Goal: Task Accomplishment & Management: Complete application form

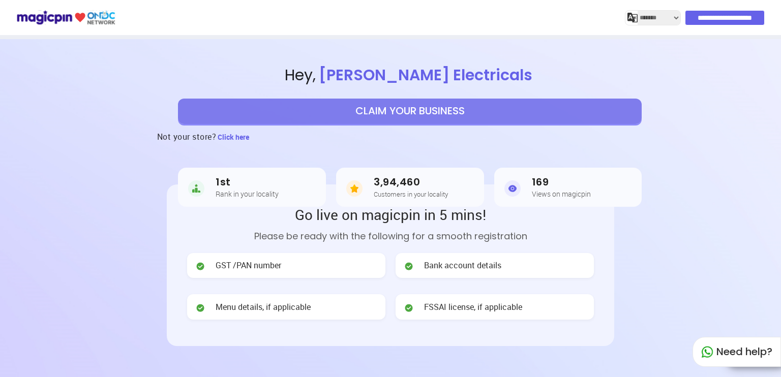
select select "*******"
click at [274, 112] on button "CLAIM YOUR BUSINESS" at bounding box center [410, 111] width 464 height 25
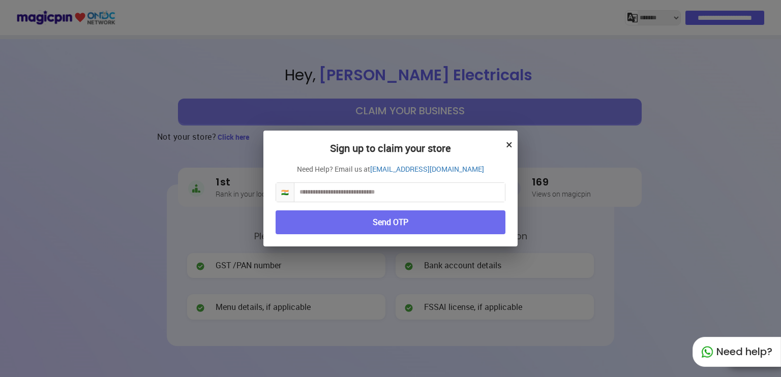
click at [348, 187] on input "text" at bounding box center [399, 192] width 210 height 19
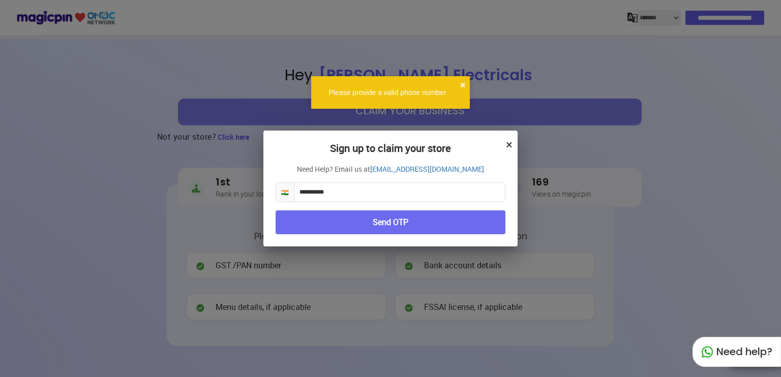
type input "**********"
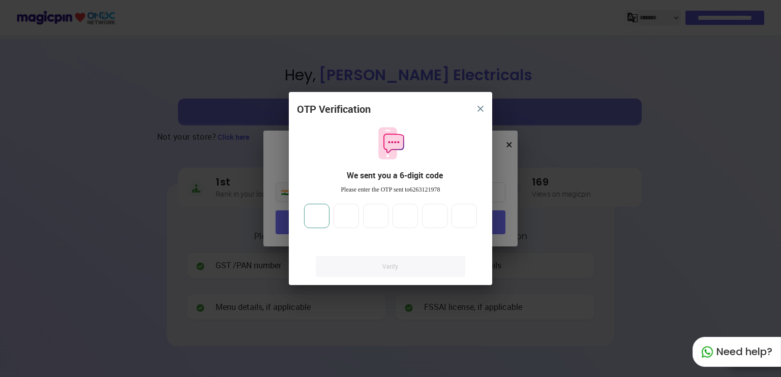
click at [322, 218] on input "number" at bounding box center [316, 216] width 25 height 24
type input "*"
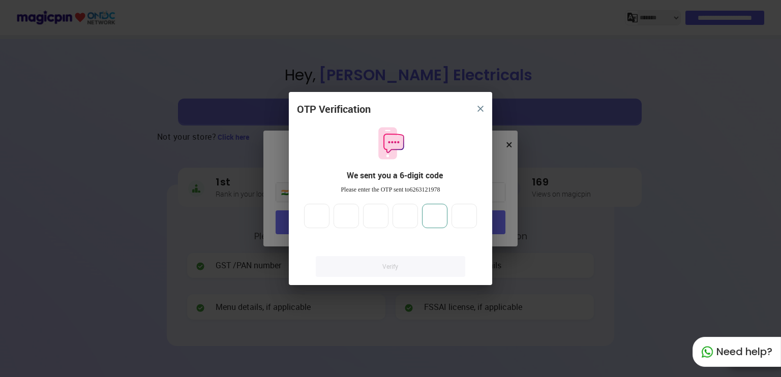
type input "*"
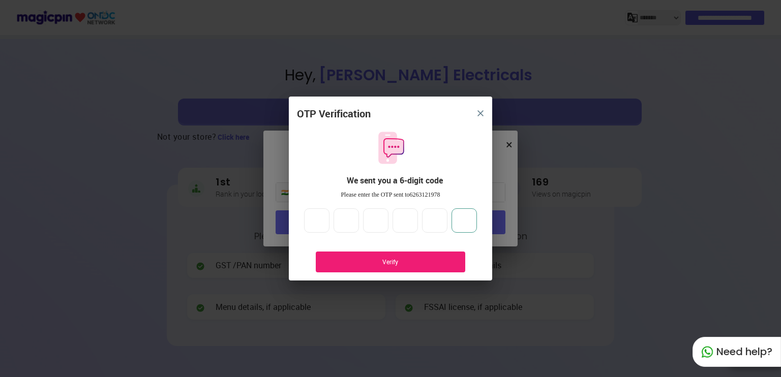
type input "*"
click at [440, 256] on div "Verify" at bounding box center [390, 262] width 149 height 21
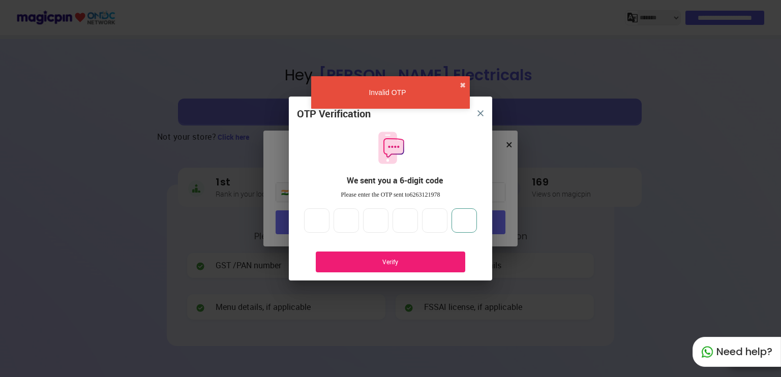
click at [466, 219] on input "*" at bounding box center [463, 220] width 25 height 24
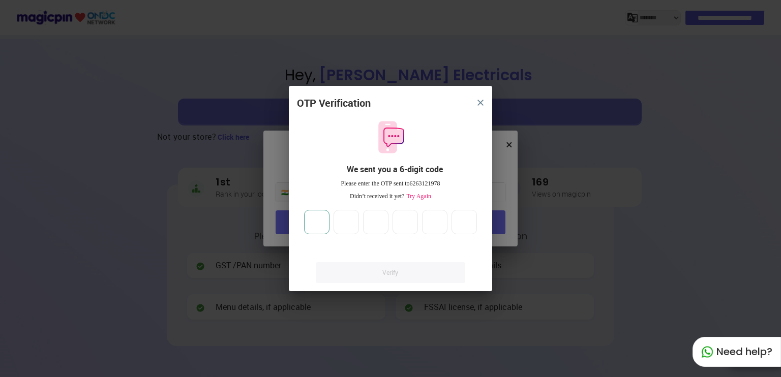
type input "*"
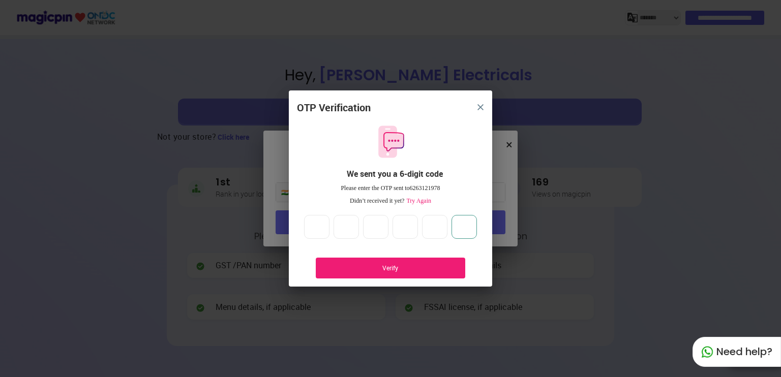
type input "*"
click at [421, 260] on div "Verify" at bounding box center [390, 268] width 149 height 21
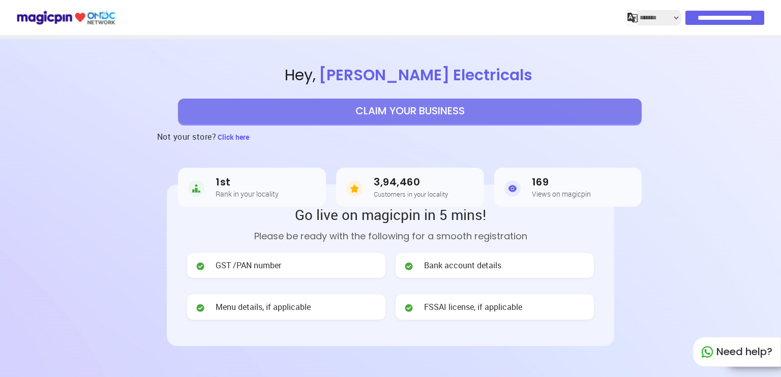
select select "*******"
click at [415, 112] on button "CLAIM YOUR BUSINESS" at bounding box center [410, 111] width 464 height 25
select select "*******"
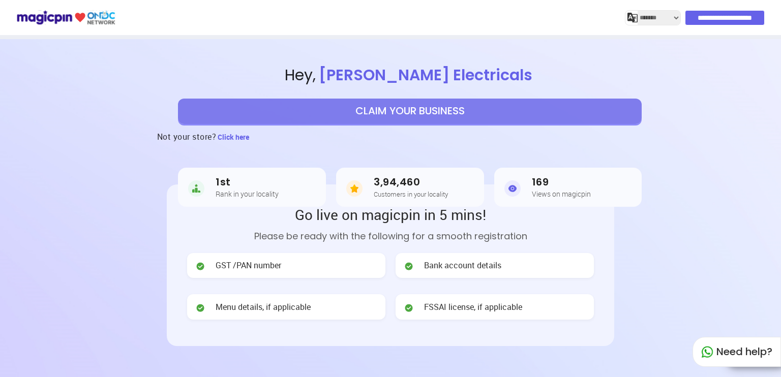
click at [337, 117] on button "CLAIM YOUR BUSINESS" at bounding box center [410, 111] width 464 height 25
select select "*******"
click at [495, 118] on button "CLAIM YOUR BUSINESS" at bounding box center [410, 111] width 464 height 25
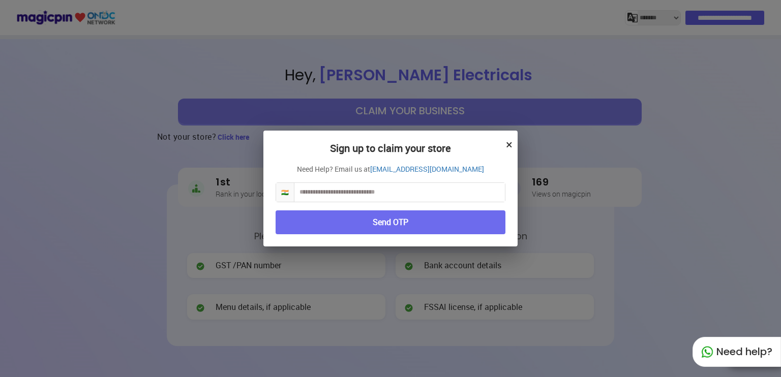
click at [431, 203] on div "Sign up to claim your store × Need Help? Email us at partner@magicpin.in 🇮🇳 Sen…" at bounding box center [390, 189] width 254 height 116
click at [436, 198] on input "text" at bounding box center [399, 192] width 210 height 19
type input "**********"
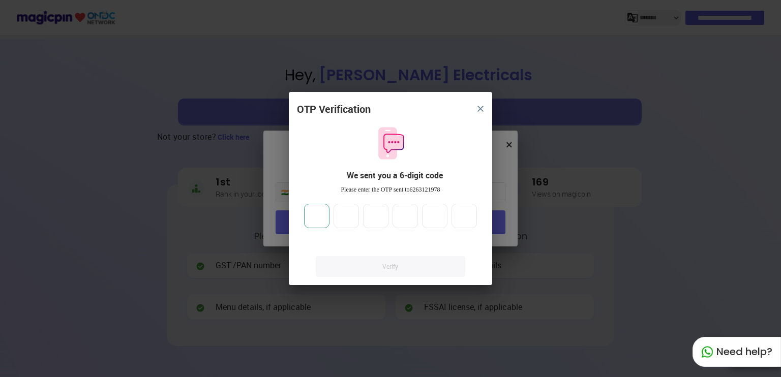
click at [321, 221] on input "number" at bounding box center [316, 216] width 25 height 24
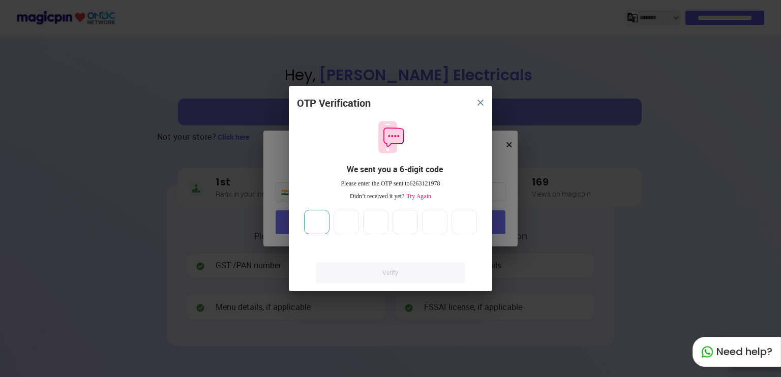
type input "*"
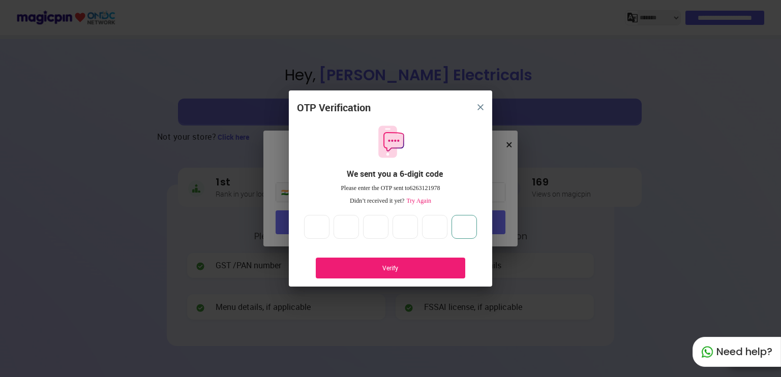
type input "*"
click at [355, 273] on div "Verify" at bounding box center [390, 268] width 149 height 21
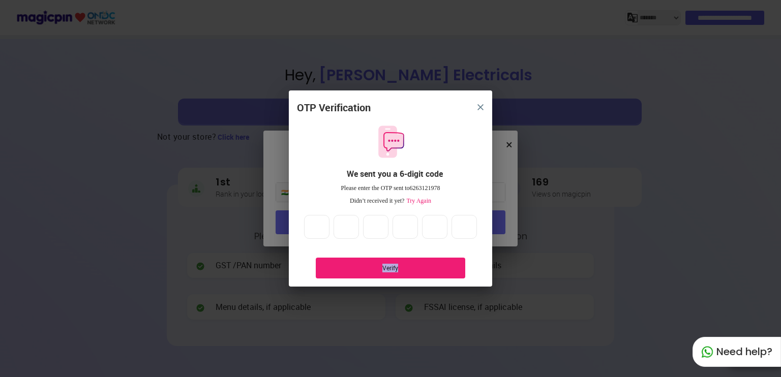
click at [419, 266] on div "Verify" at bounding box center [390, 268] width 119 height 9
click at [451, 240] on div "OTP Verification We sent you a 6-digit code Please enter the OTP sent to 626312…" at bounding box center [390, 194] width 203 height 187
click at [462, 234] on input "*" at bounding box center [463, 227] width 25 height 24
click at [418, 265] on div "Verify" at bounding box center [390, 268] width 119 height 9
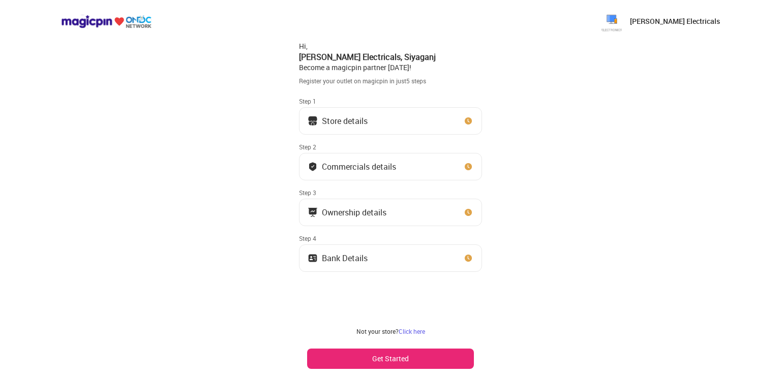
click at [422, 359] on button "Get Started" at bounding box center [390, 359] width 167 height 20
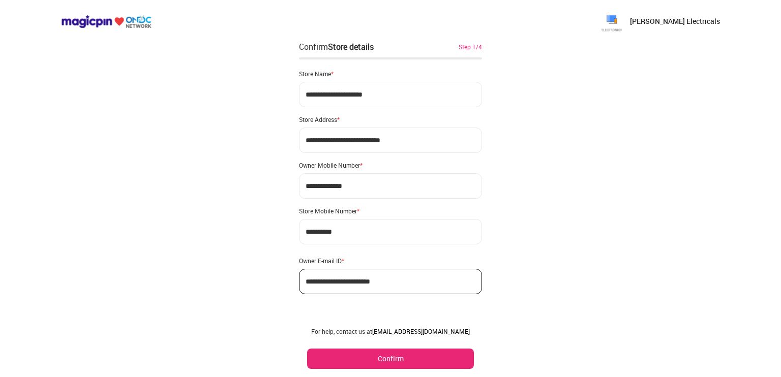
click at [410, 363] on button "Confirm" at bounding box center [390, 359] width 167 height 20
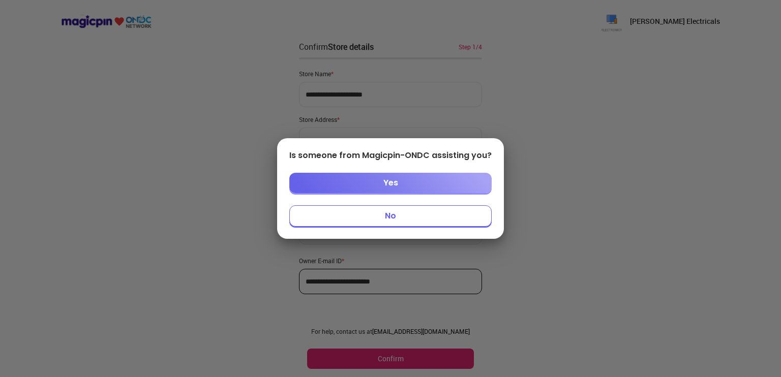
click at [386, 218] on button "No" at bounding box center [390, 215] width 202 height 21
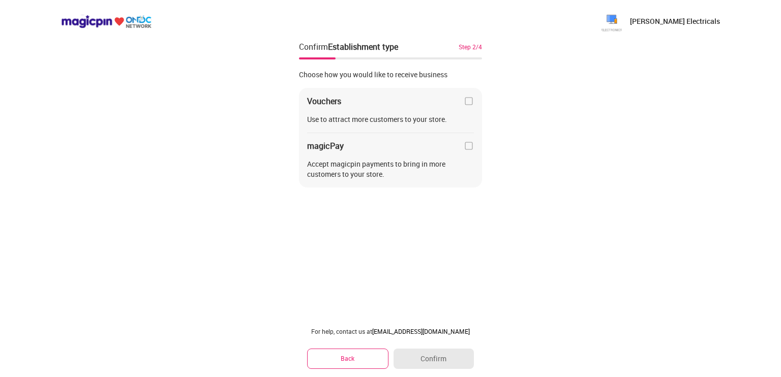
click at [462, 151] on div "Vouchers Use to attract more customers to your store. magicPay Accept magicpin …" at bounding box center [390, 138] width 183 height 100
click at [467, 146] on img at bounding box center [469, 146] width 10 height 10
click at [467, 97] on img at bounding box center [469, 101] width 10 height 10
click at [458, 105] on div "Vouchers" at bounding box center [390, 101] width 167 height 10
click at [466, 99] on img at bounding box center [469, 101] width 10 height 10
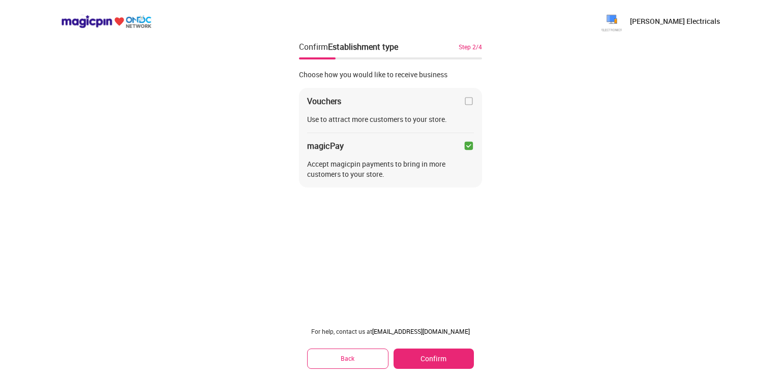
click at [437, 358] on button "Confirm" at bounding box center [433, 359] width 80 height 20
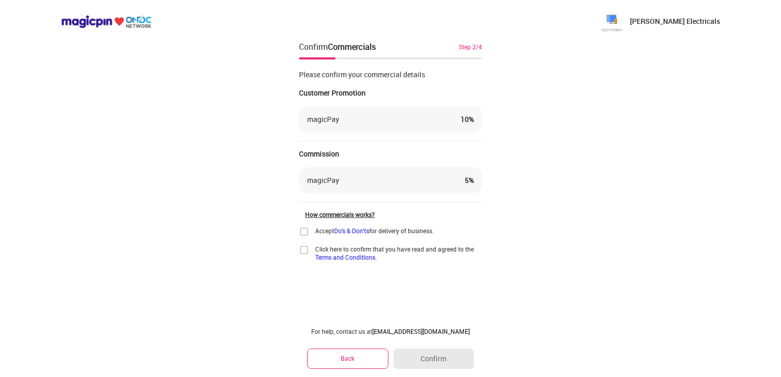
click at [366, 121] on div "magicPay 10 %" at bounding box center [390, 119] width 167 height 10
click at [337, 115] on div "magicPay" at bounding box center [323, 119] width 32 height 10
click at [334, 116] on div "magicPay" at bounding box center [323, 119] width 32 height 10
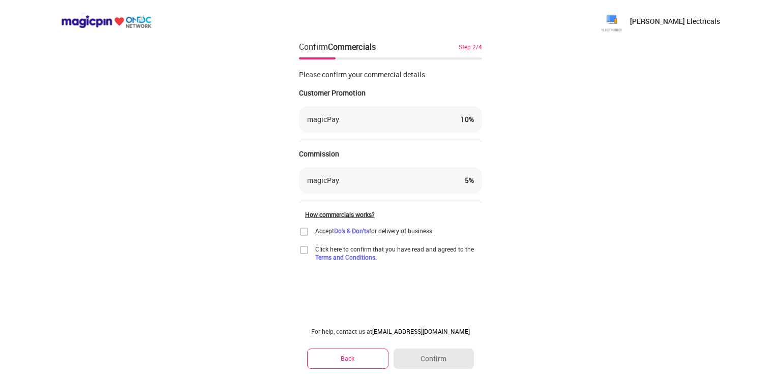
click at [356, 152] on div "Commission" at bounding box center [390, 154] width 183 height 10
click at [346, 211] on div "How commercials works?" at bounding box center [393, 214] width 177 height 8
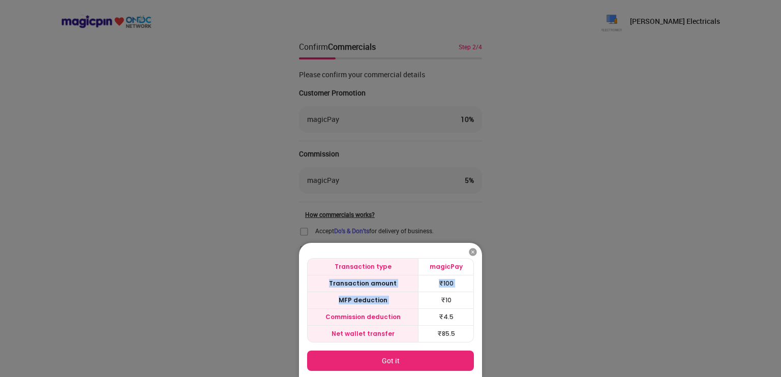
drag, startPoint x: 326, startPoint y: 281, endPoint x: 437, endPoint y: 292, distance: 111.4
click at [437, 292] on tbody "Transaction amount ₹ 100 MFP deduction ₹ 10 Commission deduction ₹ 4.5 Net wall…" at bounding box center [391, 308] width 166 height 67
click at [437, 292] on td "₹ 10" at bounding box center [445, 300] width 55 height 17
click at [472, 251] on img at bounding box center [473, 252] width 10 height 10
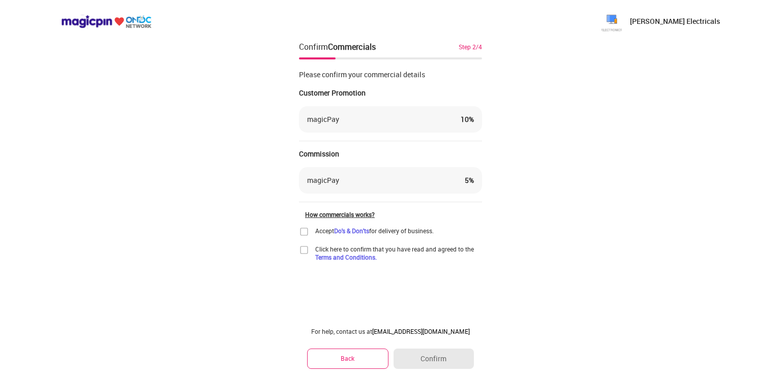
click at [304, 233] on img at bounding box center [304, 232] width 10 height 10
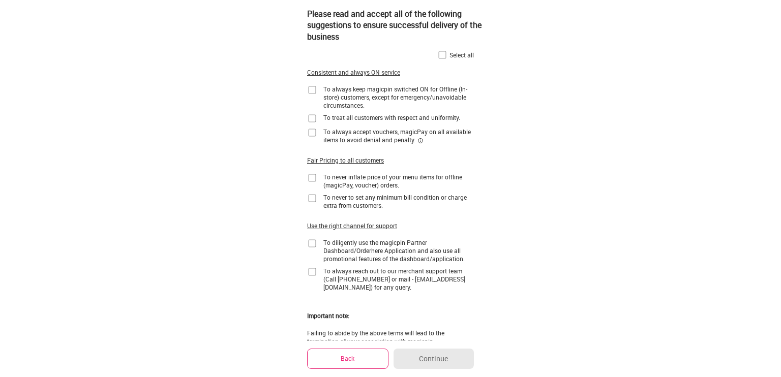
click at [435, 56] on div "Select all Consistent and always ON service To always keep magicpin switched ON…" at bounding box center [390, 193] width 167 height 304
click at [441, 52] on img at bounding box center [442, 55] width 10 height 10
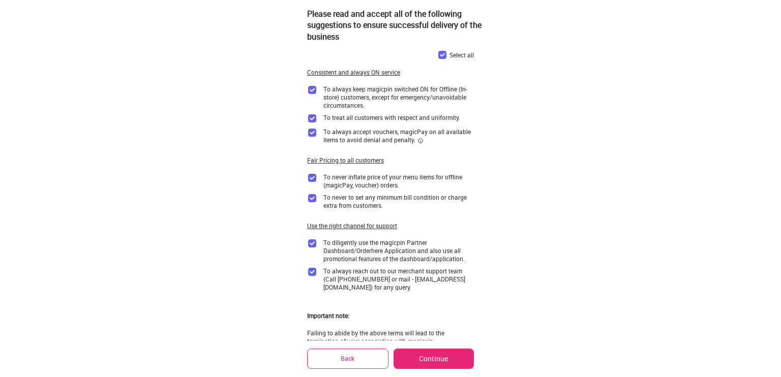
click at [356, 358] on button "Back" at bounding box center [347, 359] width 81 height 20
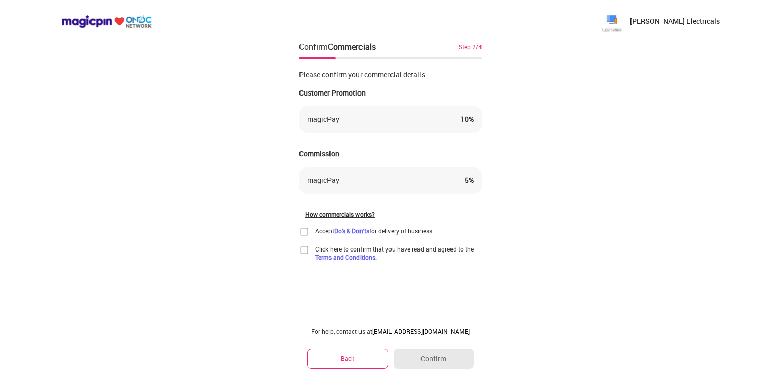
click at [306, 249] on img at bounding box center [304, 250] width 10 height 10
click at [304, 233] on img at bounding box center [304, 232] width 10 height 10
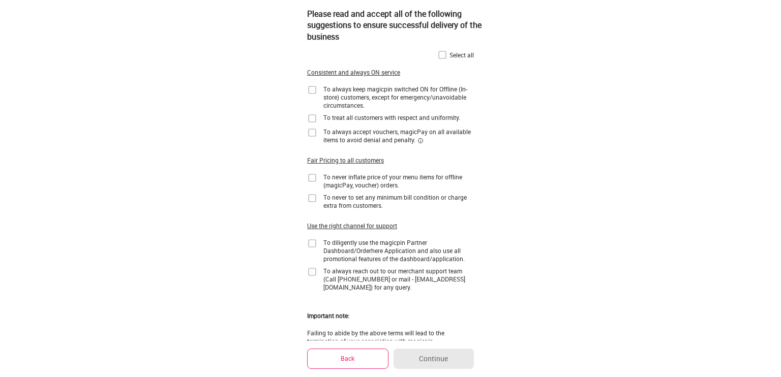
click at [440, 55] on img at bounding box center [442, 55] width 10 height 10
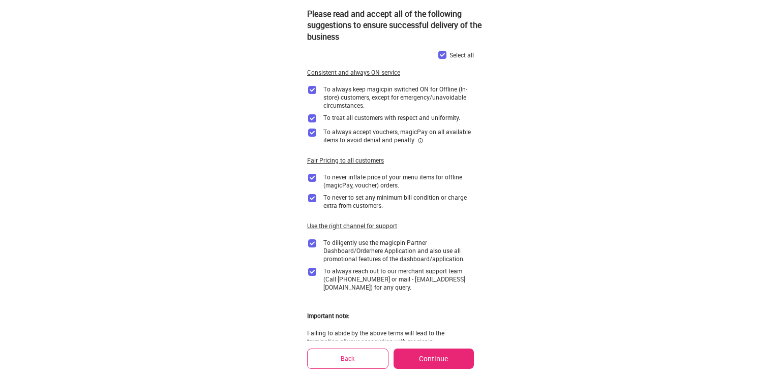
click at [419, 142] on img at bounding box center [420, 141] width 6 height 6
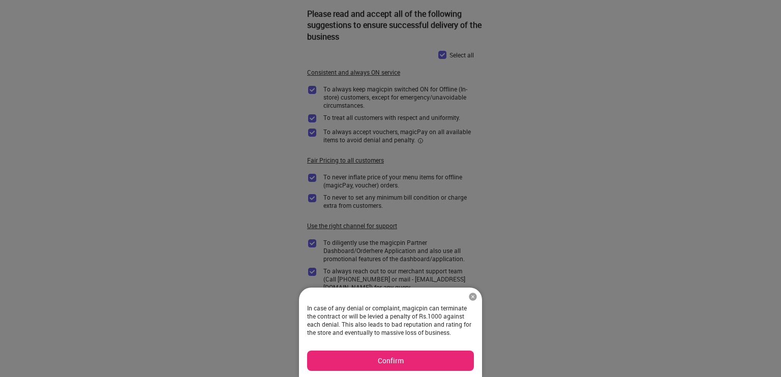
click at [470, 296] on img at bounding box center [473, 297] width 10 height 10
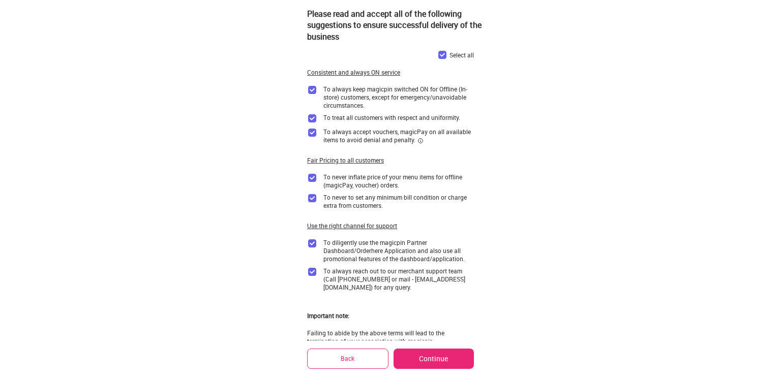
click at [440, 351] on button "Continue" at bounding box center [433, 359] width 80 height 20
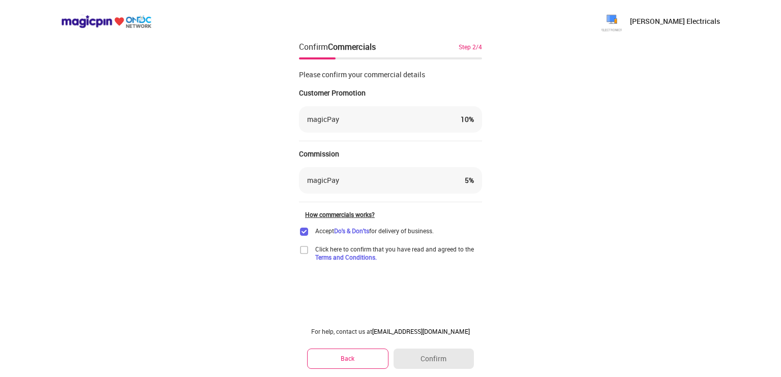
click at [306, 250] on img at bounding box center [304, 250] width 10 height 10
click at [445, 365] on button "Confirm" at bounding box center [433, 359] width 80 height 20
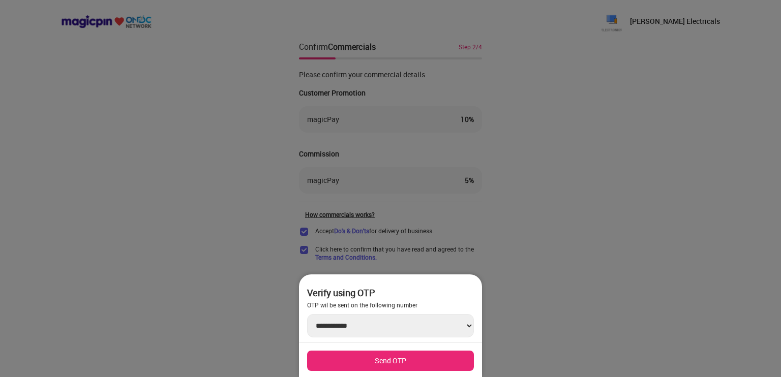
click at [398, 359] on button "Send OTP" at bounding box center [390, 361] width 167 height 20
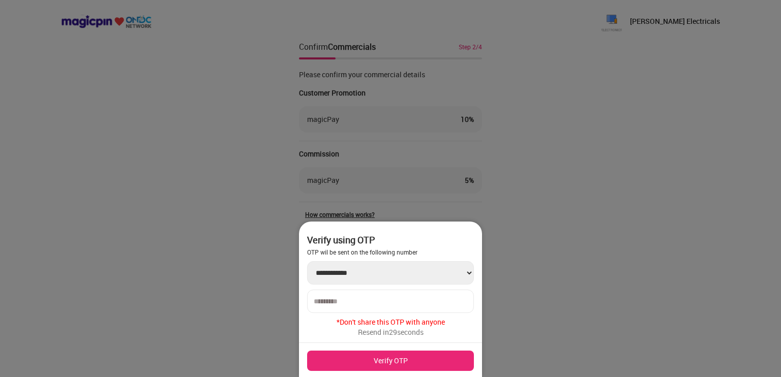
click at [349, 295] on div at bounding box center [390, 301] width 167 height 23
click at [344, 302] on input "number" at bounding box center [391, 301] width 154 height 8
type input "******"
click at [349, 362] on button "Verify OTP" at bounding box center [390, 361] width 167 height 20
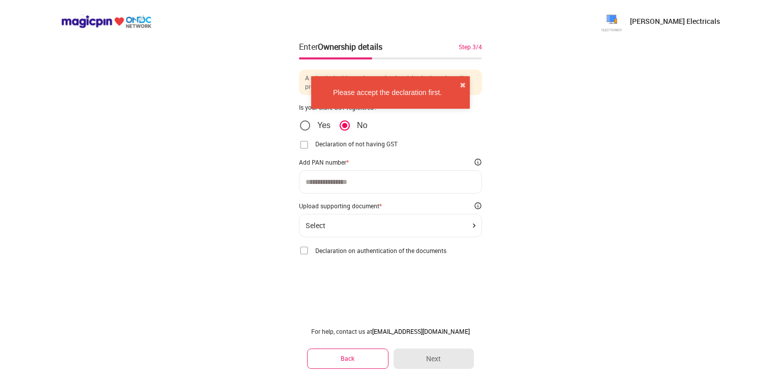
click at [361, 180] on input at bounding box center [390, 182] width 170 height 8
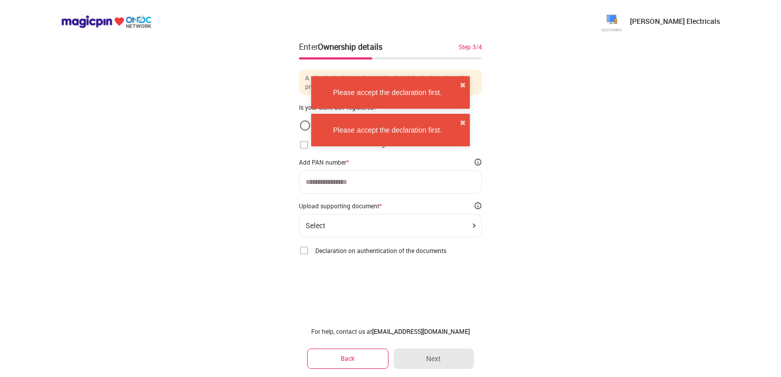
click at [305, 145] on img at bounding box center [304, 145] width 10 height 10
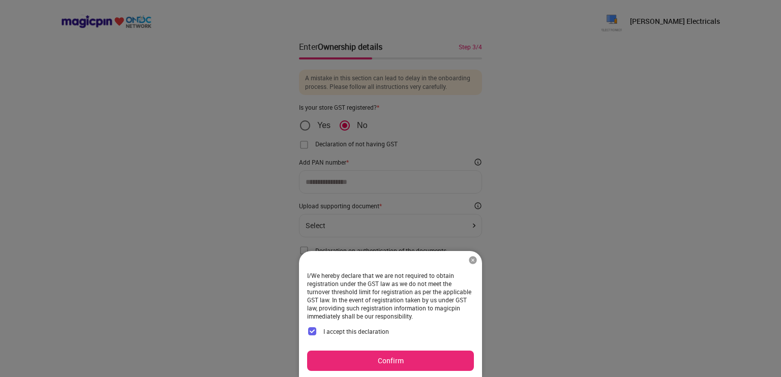
click at [419, 359] on button "Confirm" at bounding box center [390, 361] width 167 height 20
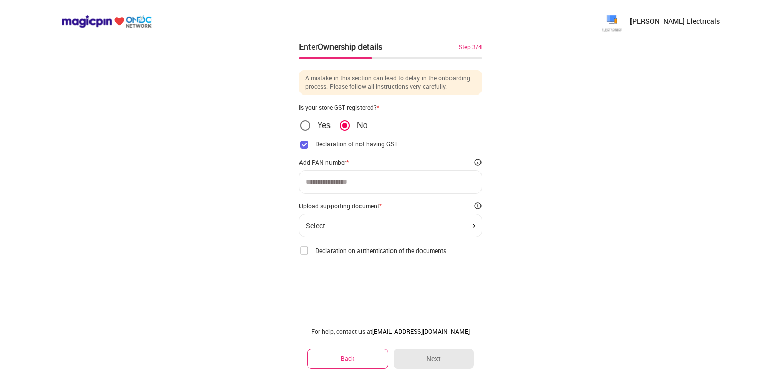
click at [309, 146] on img at bounding box center [304, 145] width 10 height 10
click at [305, 144] on img at bounding box center [304, 145] width 10 height 10
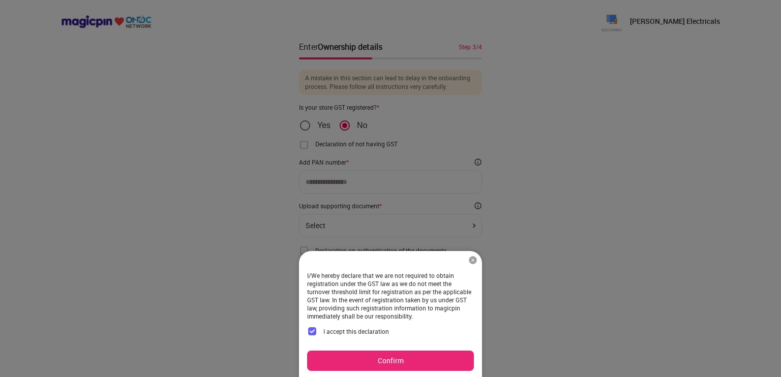
click at [394, 355] on button "Confirm" at bounding box center [390, 361] width 167 height 20
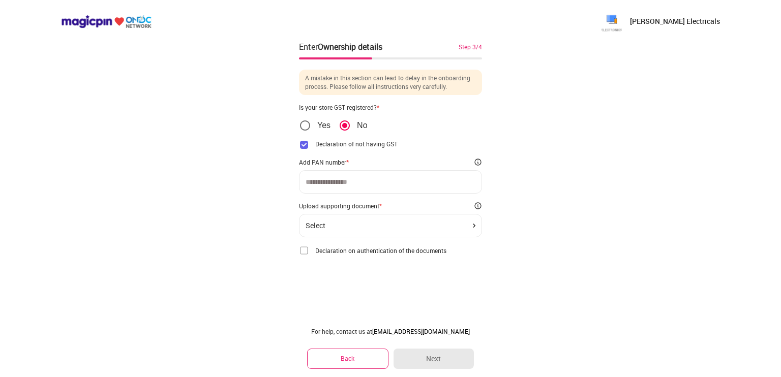
click at [342, 174] on div at bounding box center [390, 181] width 183 height 23
click at [344, 181] on input at bounding box center [390, 182] width 170 height 8
type input "**********"
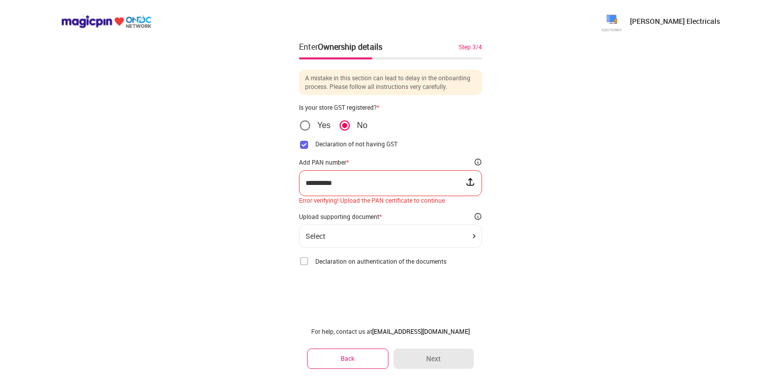
click at [374, 180] on input "**********" at bounding box center [385, 183] width 160 height 8
click at [367, 235] on div "Select" at bounding box center [390, 236] width 170 height 8
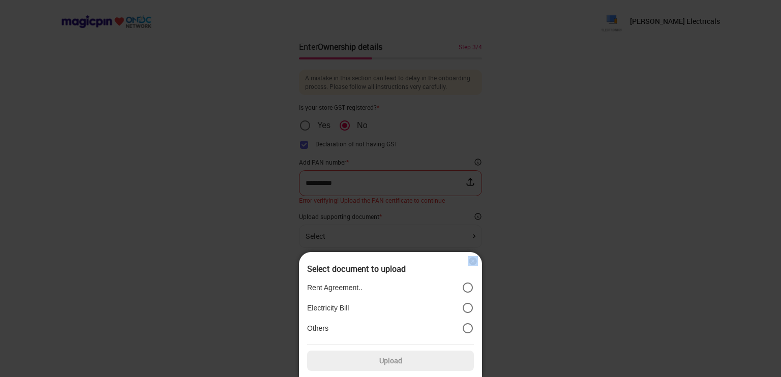
click at [367, 235] on div at bounding box center [390, 188] width 781 height 377
click at [467, 262] on div "Select document to upload Rent Agreement.. Electricity Bill Others Upload" at bounding box center [390, 315] width 183 height 126
click at [472, 261] on img at bounding box center [473, 261] width 10 height 10
